Goal: Use online tool/utility: Utilize a website feature to perform a specific function

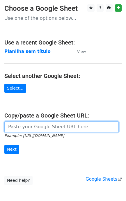
click at [21, 129] on input "url" at bounding box center [61, 126] width 114 height 11
paste input "https://docs.google.com/spreadsheets/d/11dGfEbGc57YceTrmeJPNe1kg2RUhHsyv8kR8EpL…"
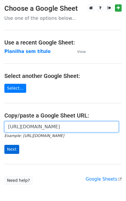
scroll to position [0, 128]
type input "https://docs.google.com/spreadsheets/d/11dGfEbGc57YceTrmeJPNe1kg2RUhHsyv8kR8EpL…"
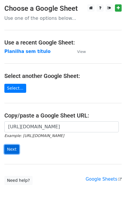
scroll to position [0, 0]
click at [15, 153] on input "Next" at bounding box center [11, 149] width 15 height 9
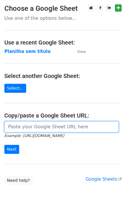
click at [64, 122] on input "url" at bounding box center [61, 126] width 114 height 11
paste input "https://docs.google.com/spreadsheets/d/11dGfEbGc57YceTrmeJPNe1kg2RUhHsyv8kR8EpL…"
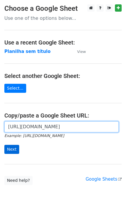
type input "https://docs.google.com/spreadsheets/d/11dGfEbGc57YceTrmeJPNe1kg2RUhHsyv8kR8EpL…"
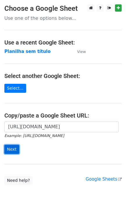
scroll to position [0, 0]
click at [11, 151] on input "Next" at bounding box center [11, 149] width 15 height 9
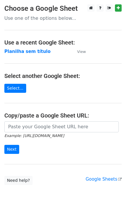
click at [108, 74] on h4 "Select another Google Sheet:" at bounding box center [62, 75] width 117 height 7
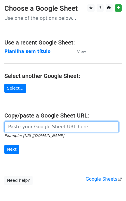
click at [42, 130] on input "url" at bounding box center [61, 126] width 114 height 11
paste input "[URL][DOMAIN_NAME]"
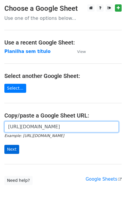
type input "https://docs.google.com/spreadsheets/d/11dGfEbGc57YceTrmeJPNe1kg2RUhHsyv8kR8EpL…"
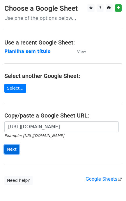
scroll to position [0, 0]
click at [13, 147] on input "Next" at bounding box center [11, 149] width 15 height 9
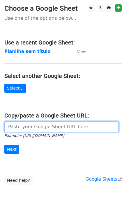
click at [27, 129] on input "url" at bounding box center [61, 126] width 114 height 11
paste input "https://docs.google.com/spreadsheets/d/11dGfEbGc57YceTrmeJPNe1kg2RUhHsyv8kR8EpL…"
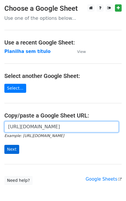
scroll to position [0, 128]
type input "https://docs.google.com/spreadsheets/d/11dGfEbGc57YceTrmeJPNe1kg2RUhHsyv8kR8EpL…"
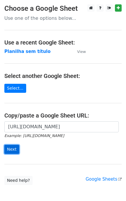
click at [14, 150] on input "Next" at bounding box center [11, 149] width 15 height 9
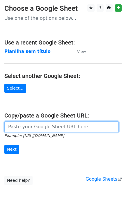
click at [13, 130] on input "url" at bounding box center [61, 126] width 114 height 11
paste input "https://docs.google.com/spreadsheets/d/11dGfEbGc57YceTrmeJPNe1kg2RUhHsyv8kR8EpL…"
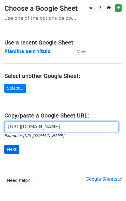
type input "https://docs.google.com/spreadsheets/d/11dGfEbGc57YceTrmeJPNe1kg2RUhHsyv8kR8EpL…"
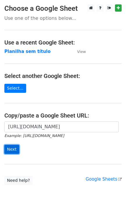
click at [15, 150] on input "Next" at bounding box center [11, 149] width 15 height 9
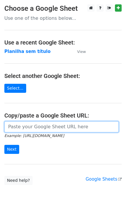
drag, startPoint x: 30, startPoint y: 123, endPoint x: 28, endPoint y: 126, distance: 3.6
click at [30, 123] on input "url" at bounding box center [61, 126] width 114 height 11
paste input "https://docs.google.com/spreadsheets/d/11dGfEbGc57YceTrmeJPNe1kg2RUhHsyv8kR8EpL…"
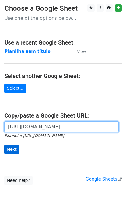
type input "https://docs.google.com/spreadsheets/d/11dGfEbGc57YceTrmeJPNe1kg2RUhHsyv8kR8EpL…"
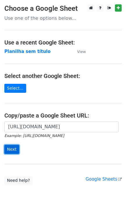
click at [9, 154] on input "Next" at bounding box center [11, 149] width 15 height 9
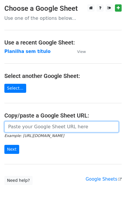
click at [45, 132] on input "url" at bounding box center [61, 126] width 114 height 11
paste input "https://docs.google.com/spreadsheets/d/11dGfEbGc57YceTrmeJPNe1kg2RUhHsyv8kR8EpL…"
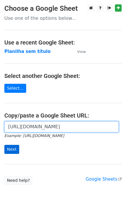
type input "https://docs.google.com/spreadsheets/d/11dGfEbGc57YceTrmeJPNe1kg2RUhHsyv8kR8EpL…"
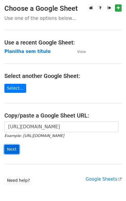
scroll to position [0, 0]
click at [15, 146] on input "Next" at bounding box center [11, 149] width 15 height 9
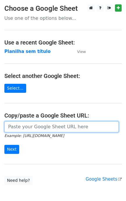
click at [43, 129] on input "url" at bounding box center [61, 126] width 114 height 11
paste input "giovani.rech@florense.com.br / vinicius.goncalves@florense.com.br / rscheibler@…"
type input "giovani.rech@florense.com.br / vinicius.goncalves@florense.com.br / rscheibler@…"
paste input "https://docs.google.com/spreadsheets/d/11dGfEbGc57YceTrmeJPNe1kg2RUhHsyv8kR8EpL…"
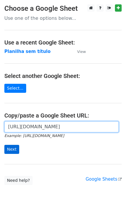
type input "https://docs.google.com/spreadsheets/d/11dGfEbGc57YceTrmeJPNe1kg2RUhHsyv8kR8EpL…"
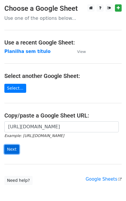
scroll to position [0, 0]
click at [18, 149] on input "Next" at bounding box center [11, 149] width 15 height 9
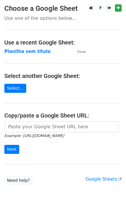
click at [19, 134] on small "Example: [URL][DOMAIN_NAME]" at bounding box center [34, 135] width 60 height 4
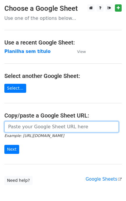
click at [28, 127] on input "url" at bounding box center [61, 126] width 114 height 11
paste input "eduardo.bonatto@vinhosjolimont.com.br / sergio.r@vinhosjolimont.com.br / vinici…"
type input "eduardo.bonatto@vinhosjolimont.com.br / sergio.r@vinhosjolimont.com.br / vinici…"
click at [57, 127] on input "url" at bounding box center [61, 126] width 114 height 11
paste input "[URL][DOMAIN_NAME]"
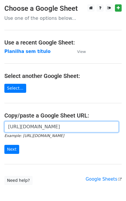
scroll to position [0, 128]
type input "[URL][DOMAIN_NAME]"
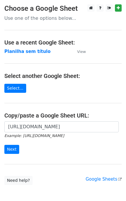
scroll to position [0, 0]
click at [19, 148] on form "https://docs.google.com/spreadsheets/d/11dGfEbGc57YceTrmeJPNe1kg2RUhHsyv8kR8EpL…" at bounding box center [62, 137] width 117 height 33
click at [13, 149] on input "Next" at bounding box center [11, 149] width 15 height 9
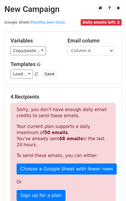
scroll to position [36, 0]
